Goal: Task Accomplishment & Management: Complete application form

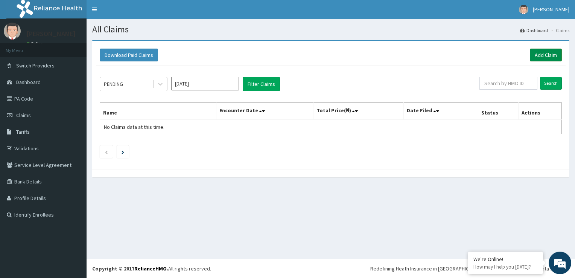
click at [540, 50] on link "Add Claim" at bounding box center [546, 55] width 32 height 13
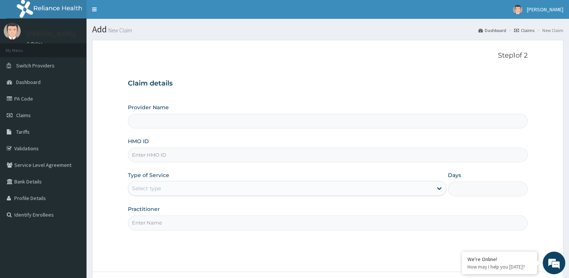
click at [272, 149] on input "HMO ID" at bounding box center [328, 155] width 400 height 15
type input "[GEOGRAPHIC_DATA]"
paste input "AGO/10081/D"
type input "AGO/10081/D"
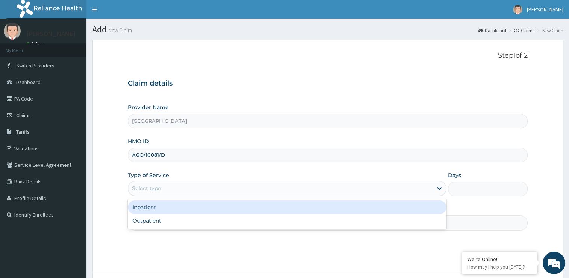
click at [263, 186] on div "Select type" at bounding box center [280, 188] width 304 height 12
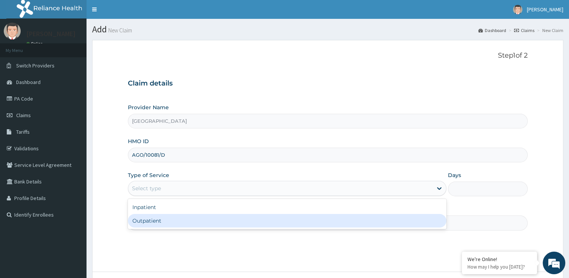
click at [253, 224] on div "Outpatient" at bounding box center [287, 221] width 319 height 14
type input "1"
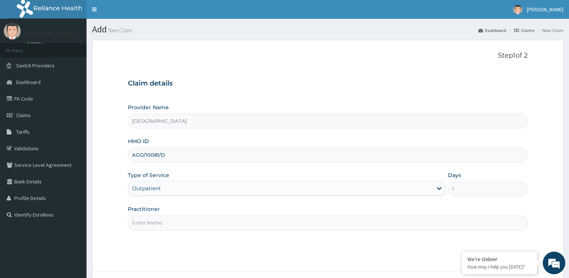
click at [253, 224] on input "Practitioner" at bounding box center [328, 222] width 400 height 15
type input "d"
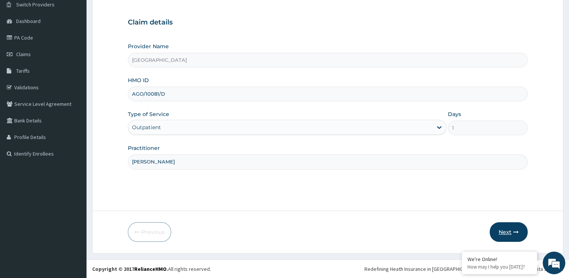
type input "[PERSON_NAME]"
click at [518, 228] on button "Next" at bounding box center [509, 232] width 38 height 20
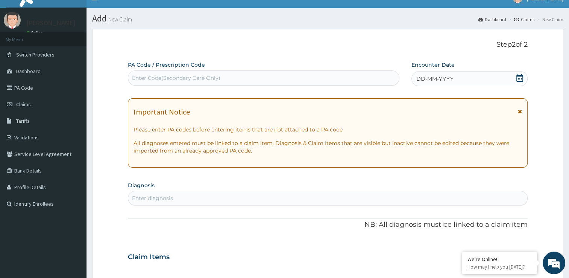
scroll to position [0, 0]
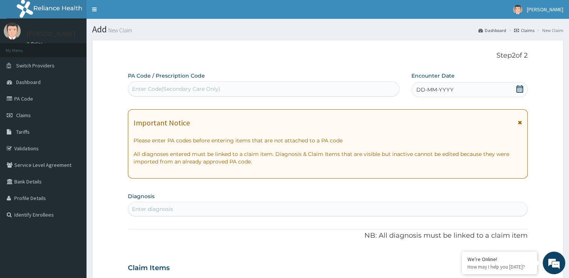
click at [220, 88] on div "Enter Code(Secondary Care Only)" at bounding box center [263, 89] width 271 height 12
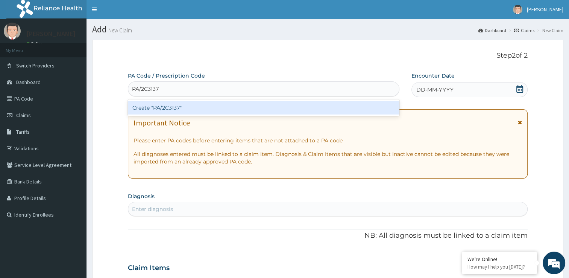
type input "PA/2C3137"
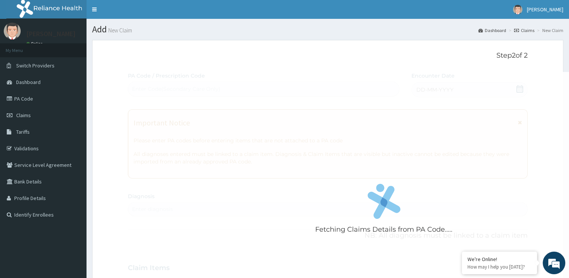
click at [437, 103] on div "Fetching Claims Details from PA Code..... PA Code / Prescription Code Enter Cod…" at bounding box center [328, 267] width 400 height 390
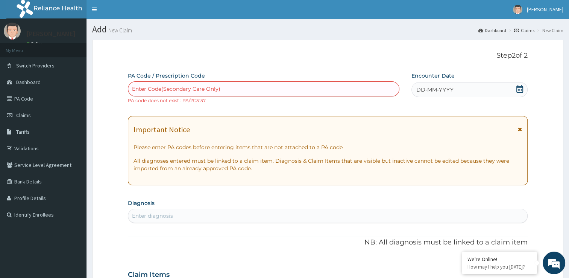
click at [199, 87] on div "Enter Code(Secondary Care Only)" at bounding box center [176, 89] width 88 height 8
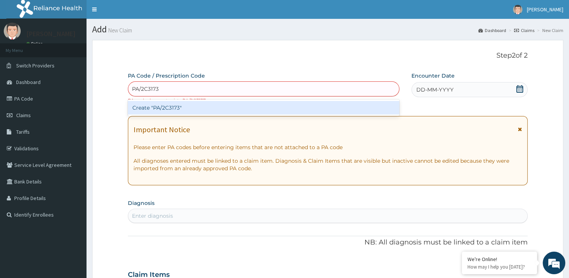
type input "PA/2C3173"
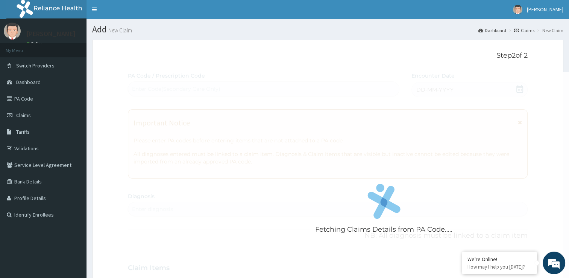
click at [400, 87] on div "Fetching Claims Details from PA Code..... PA Code / Prescription Code Enter Cod…" at bounding box center [328, 267] width 400 height 390
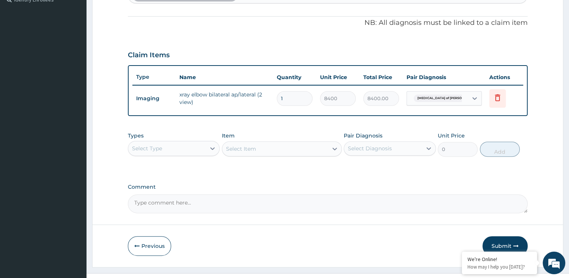
scroll to position [228, 0]
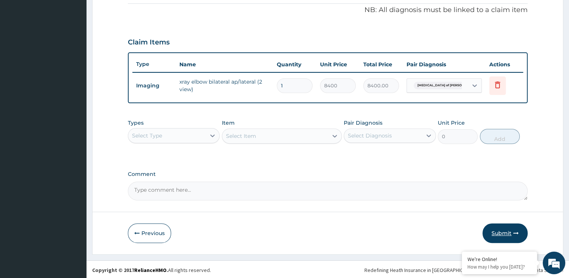
click at [507, 230] on button "Submit" at bounding box center [505, 233] width 45 height 20
